Goal: Task Accomplishment & Management: Use online tool/utility

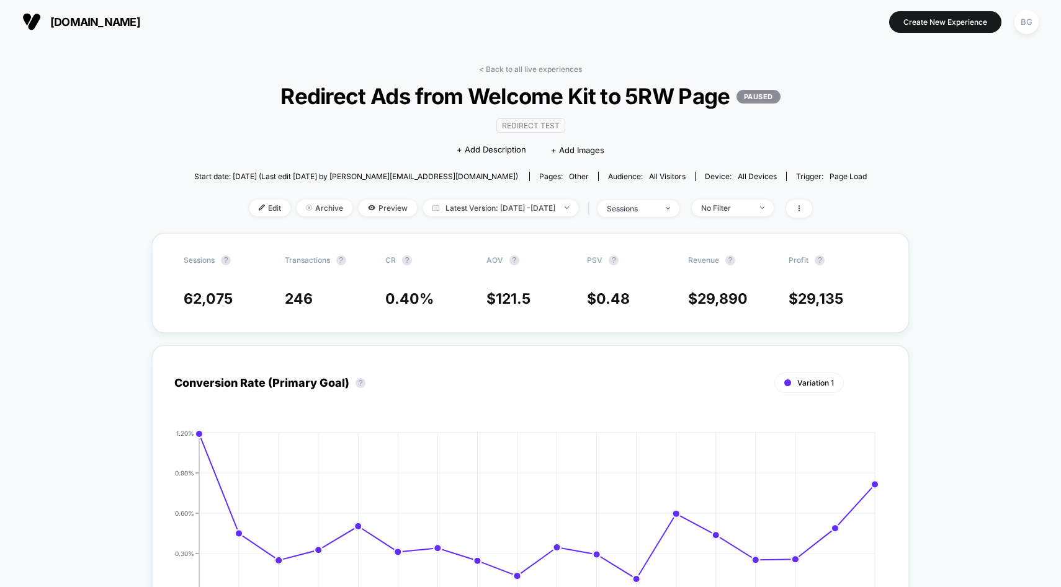
click at [507, 68] on link "< Back to all live experiences" at bounding box center [530, 68] width 103 height 9
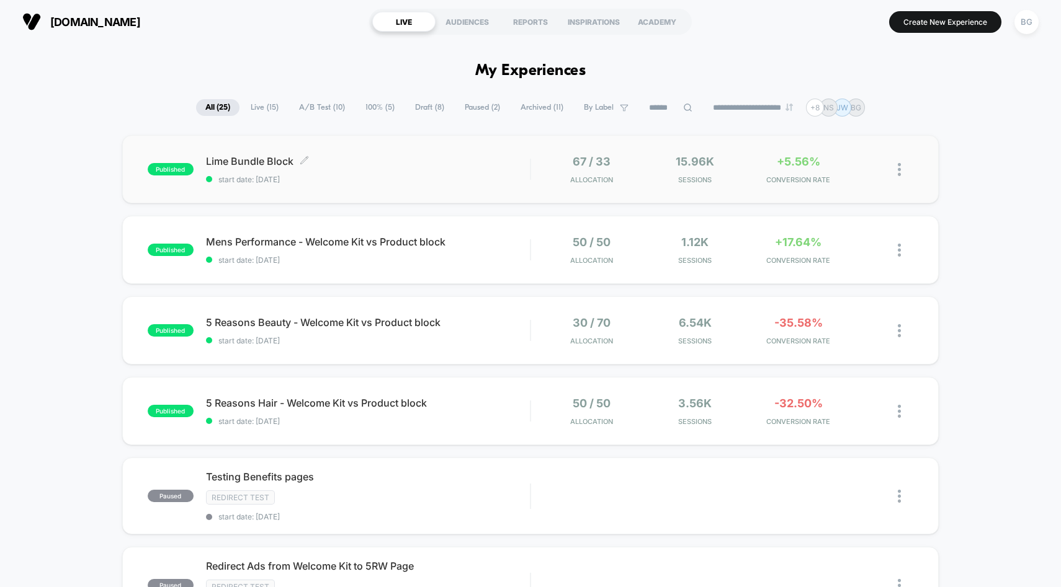
click at [254, 170] on div "Lime Bundle Block Click to edit experience details Click to edit experience det…" at bounding box center [368, 169] width 324 height 29
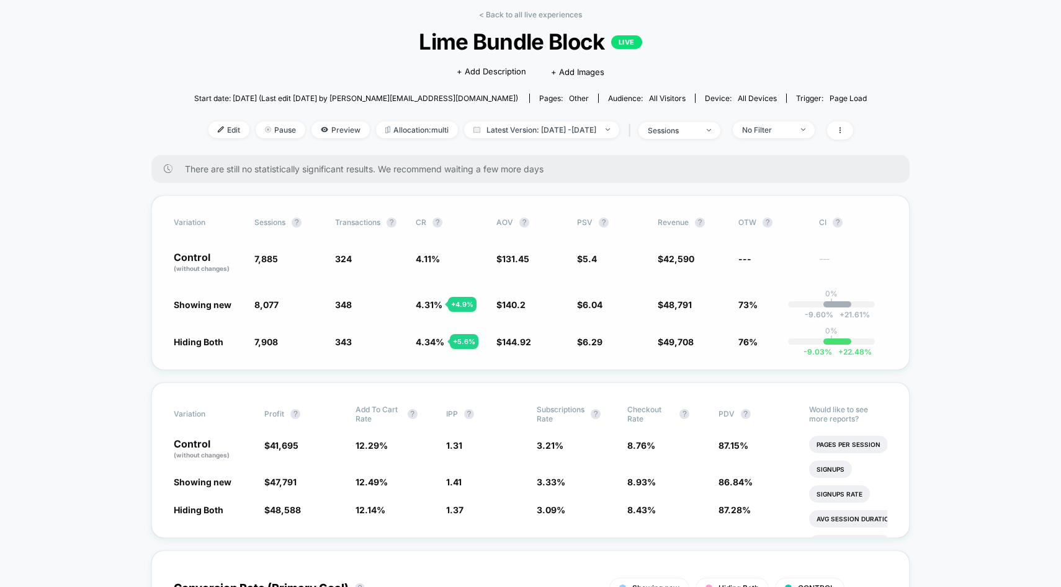
scroll to position [55, 0]
click at [814, 121] on span "No Filter" at bounding box center [773, 129] width 82 height 17
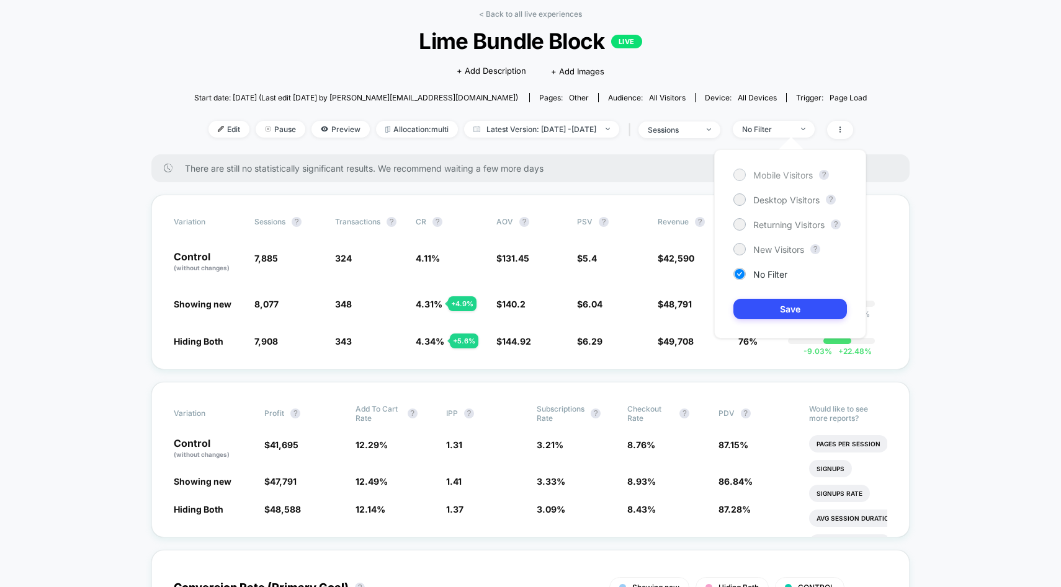
click at [770, 178] on span "Mobile Visitors" at bounding box center [783, 175] width 60 height 11
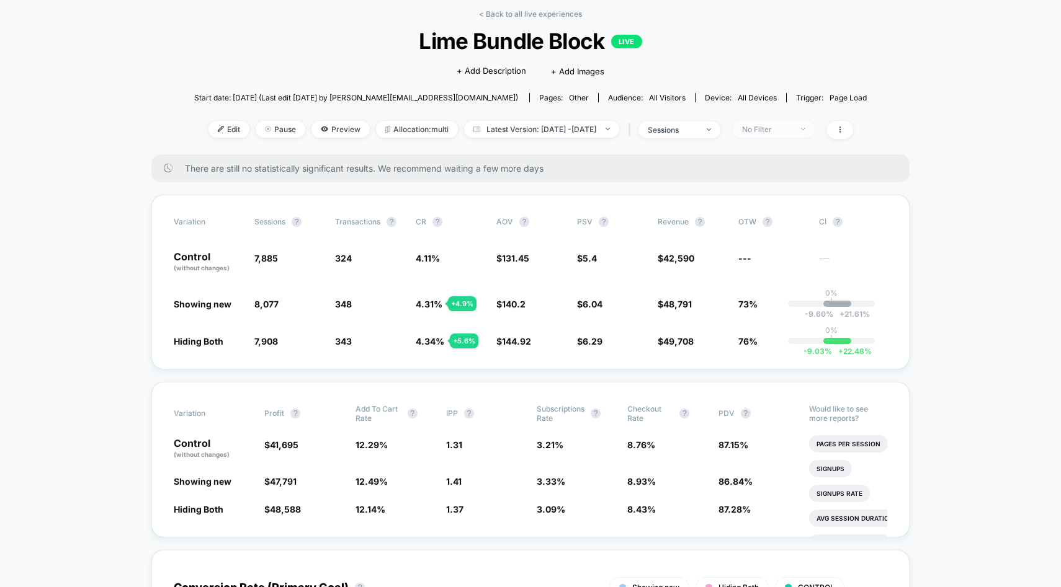
click at [783, 122] on span "No Filter" at bounding box center [773, 129] width 82 height 17
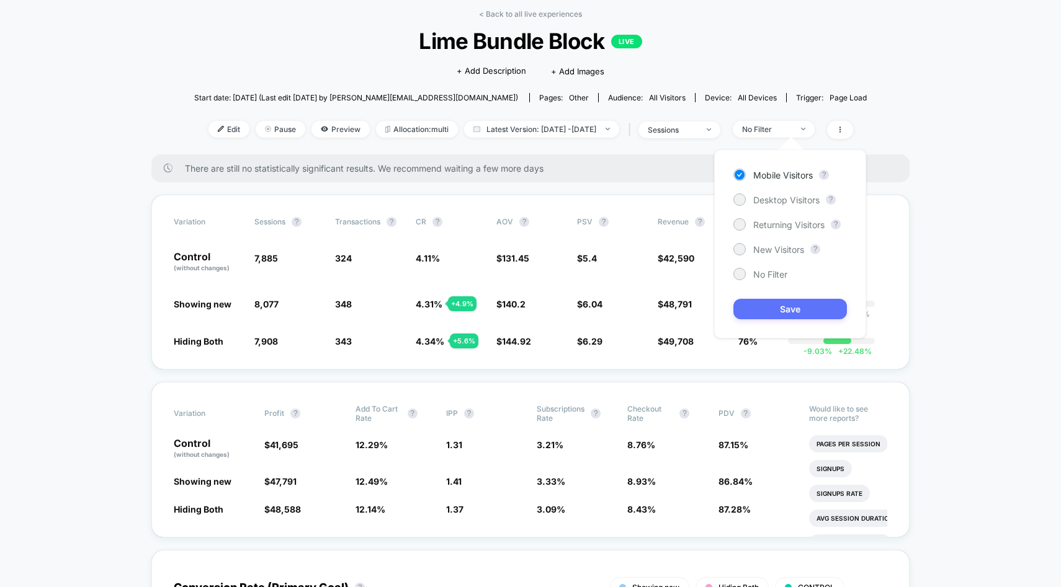
click at [802, 306] on button "Save" at bounding box center [789, 309] width 113 height 20
